Goal: Information Seeking & Learning: Check status

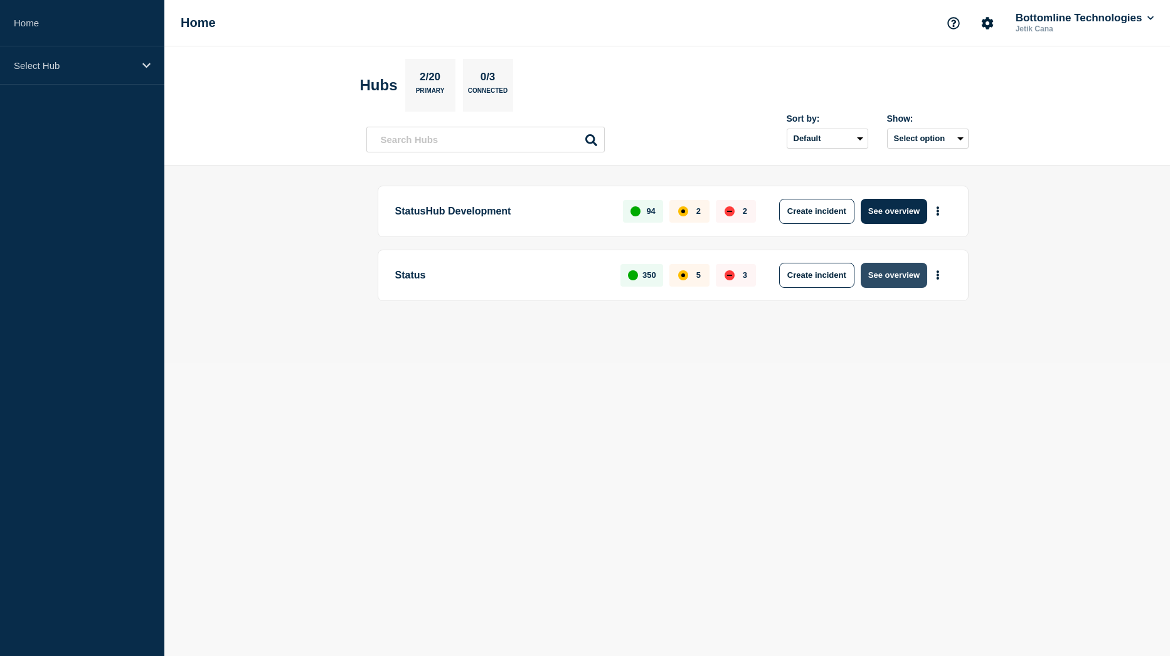
click at [908, 280] on button "See overview" at bounding box center [894, 275] width 67 height 25
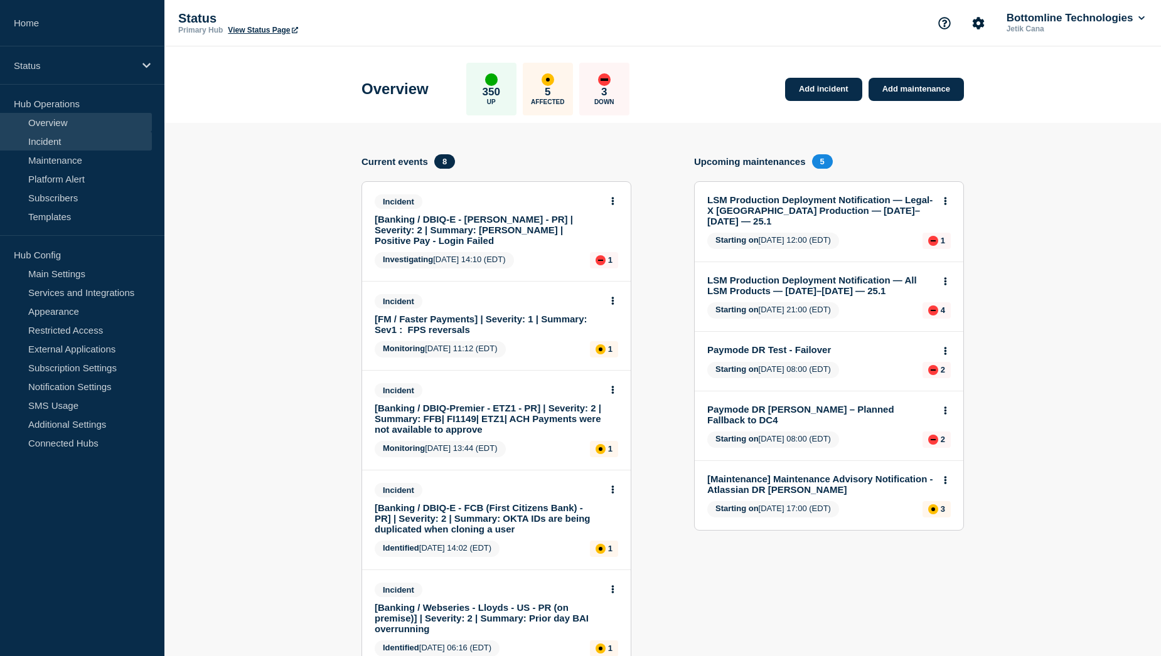
click at [64, 144] on link "Incident" at bounding box center [76, 141] width 152 height 19
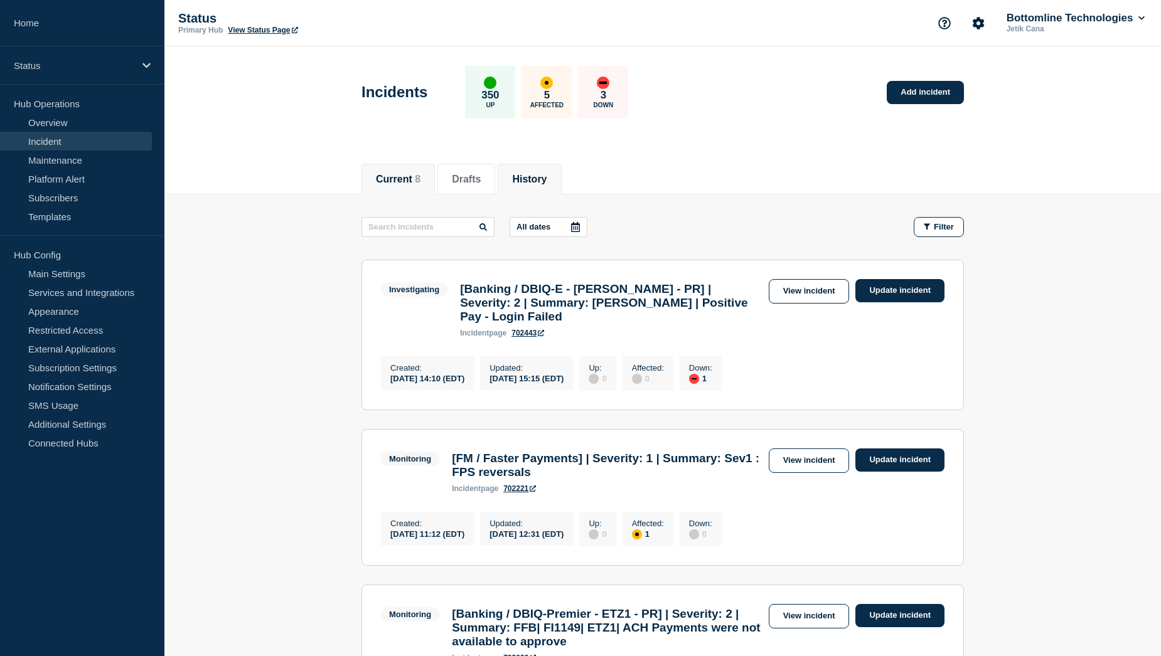
click at [530, 180] on button "History" at bounding box center [529, 179] width 35 height 11
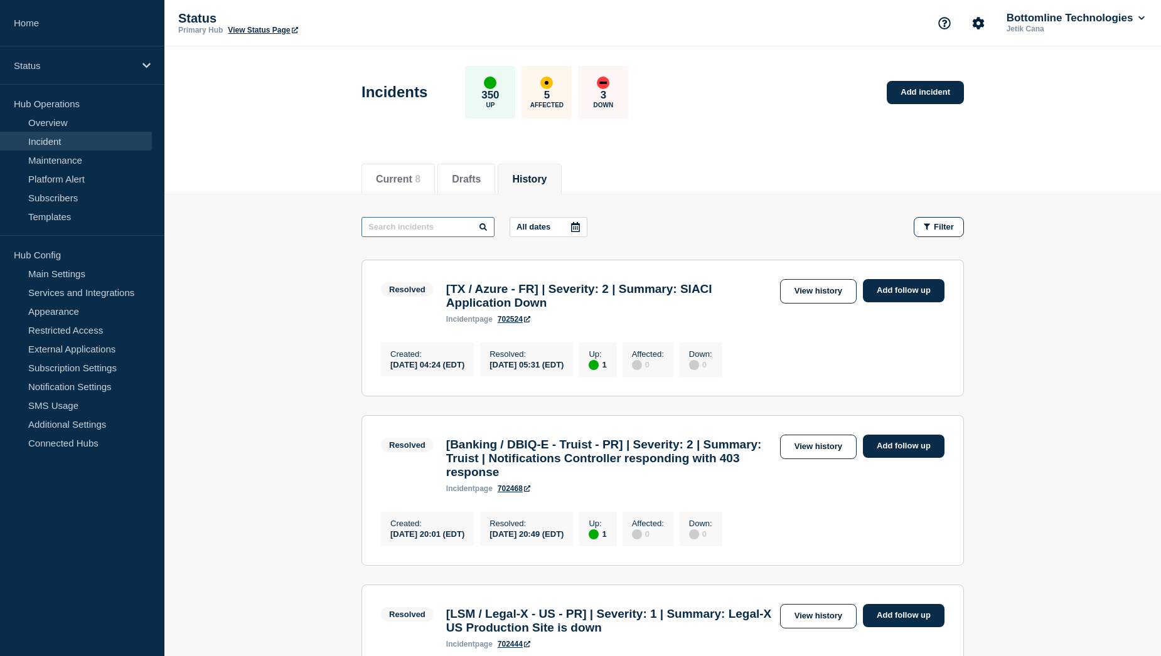
click at [418, 230] on input "text" at bounding box center [427, 227] width 133 height 20
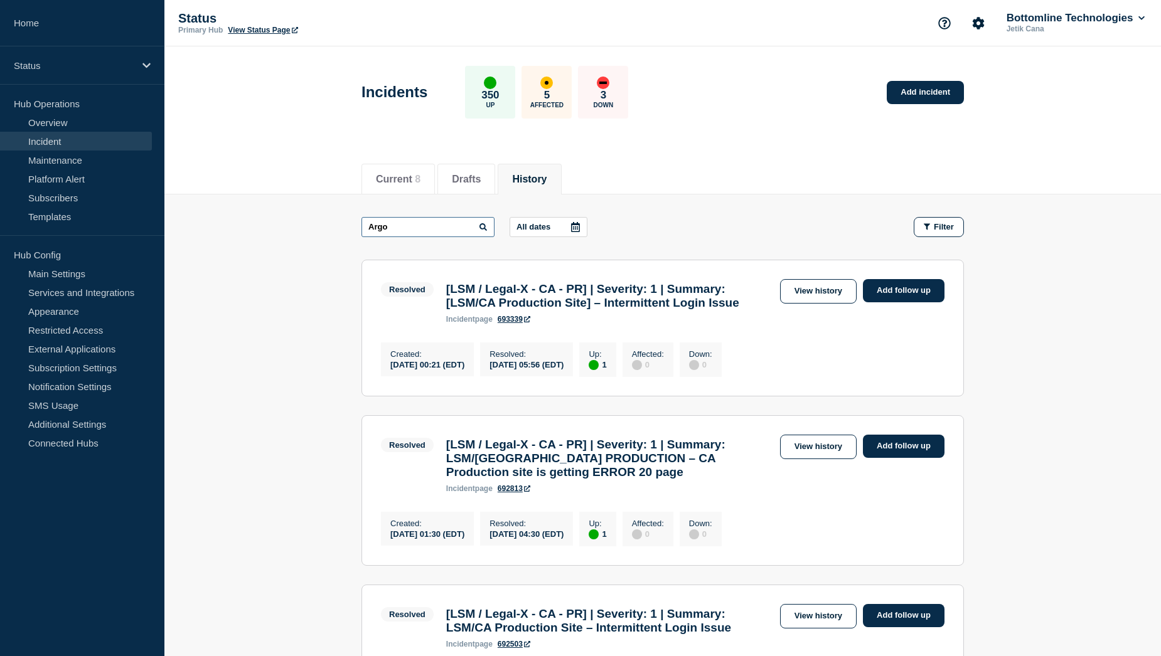
click at [400, 228] on input "Argo" at bounding box center [427, 227] width 133 height 20
type input "Argocd"
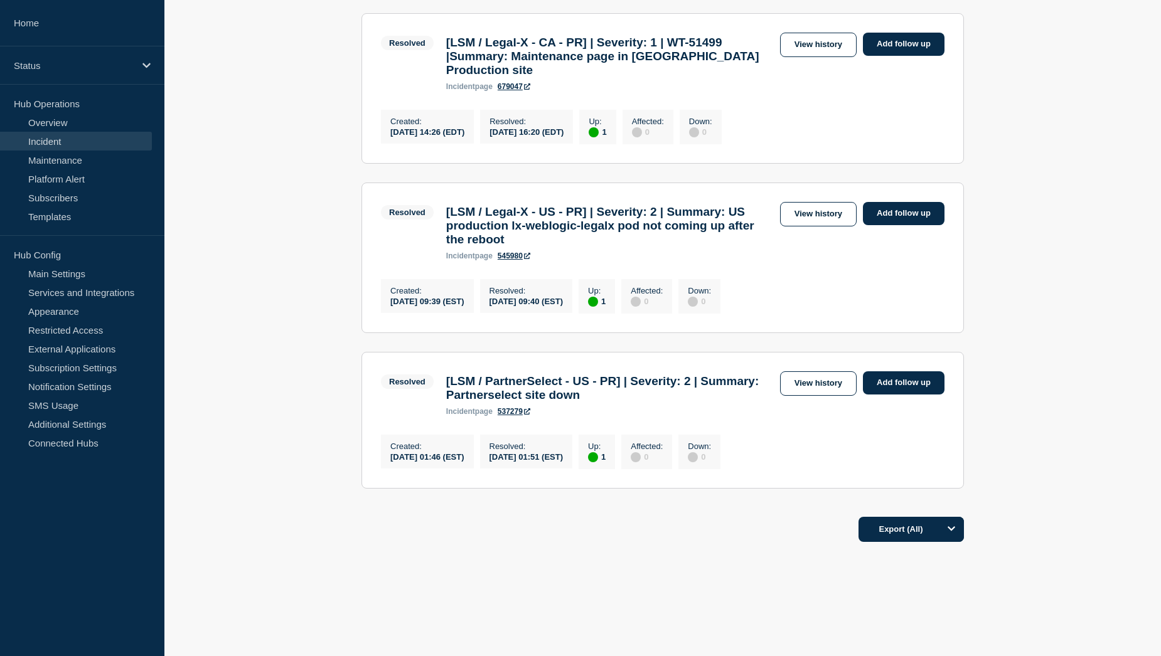
scroll to position [87, 0]
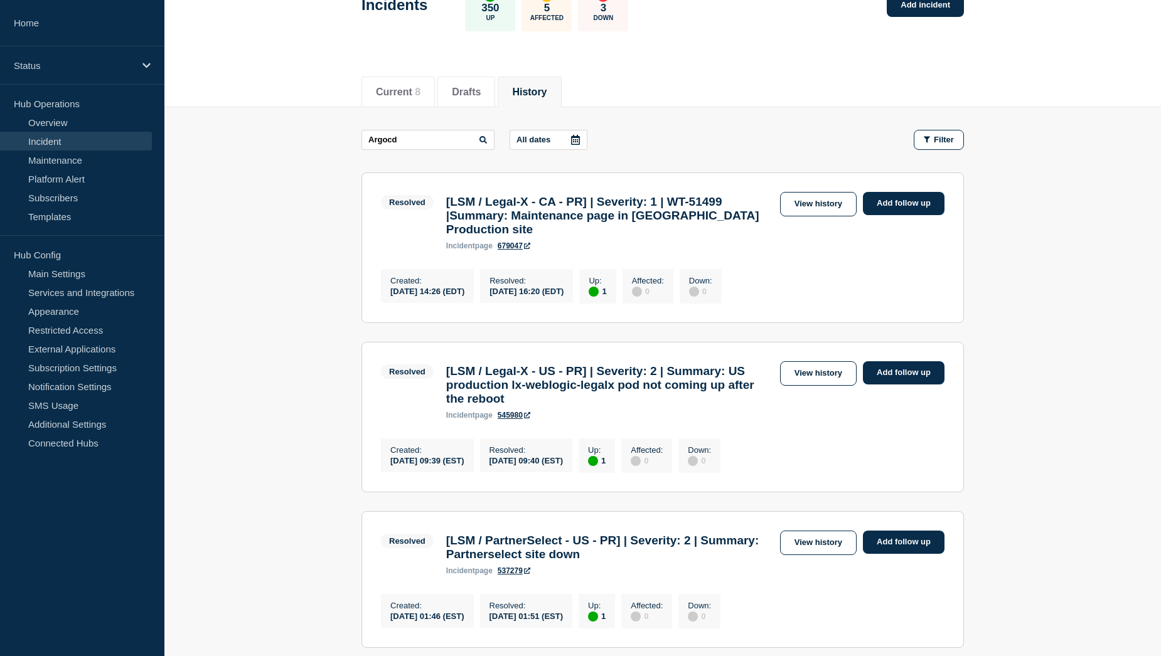
click at [38, 137] on link "Incident" at bounding box center [76, 141] width 152 height 19
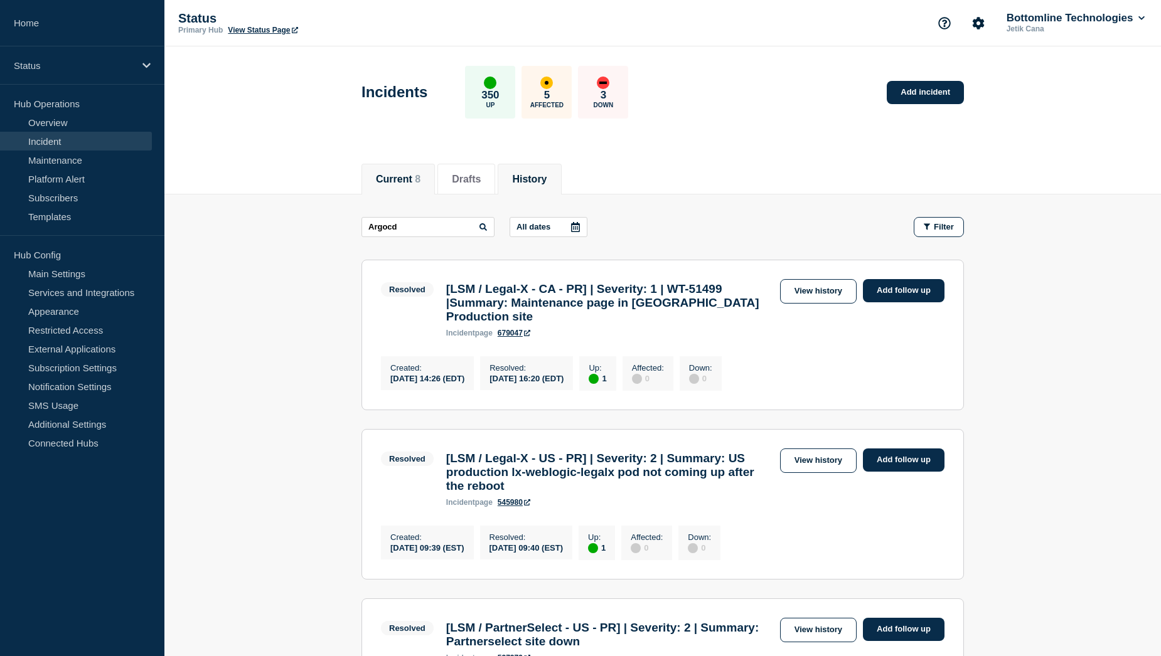
click at [410, 183] on button "Current 8" at bounding box center [398, 179] width 45 height 11
